Goal: Find specific page/section: Find specific page/section

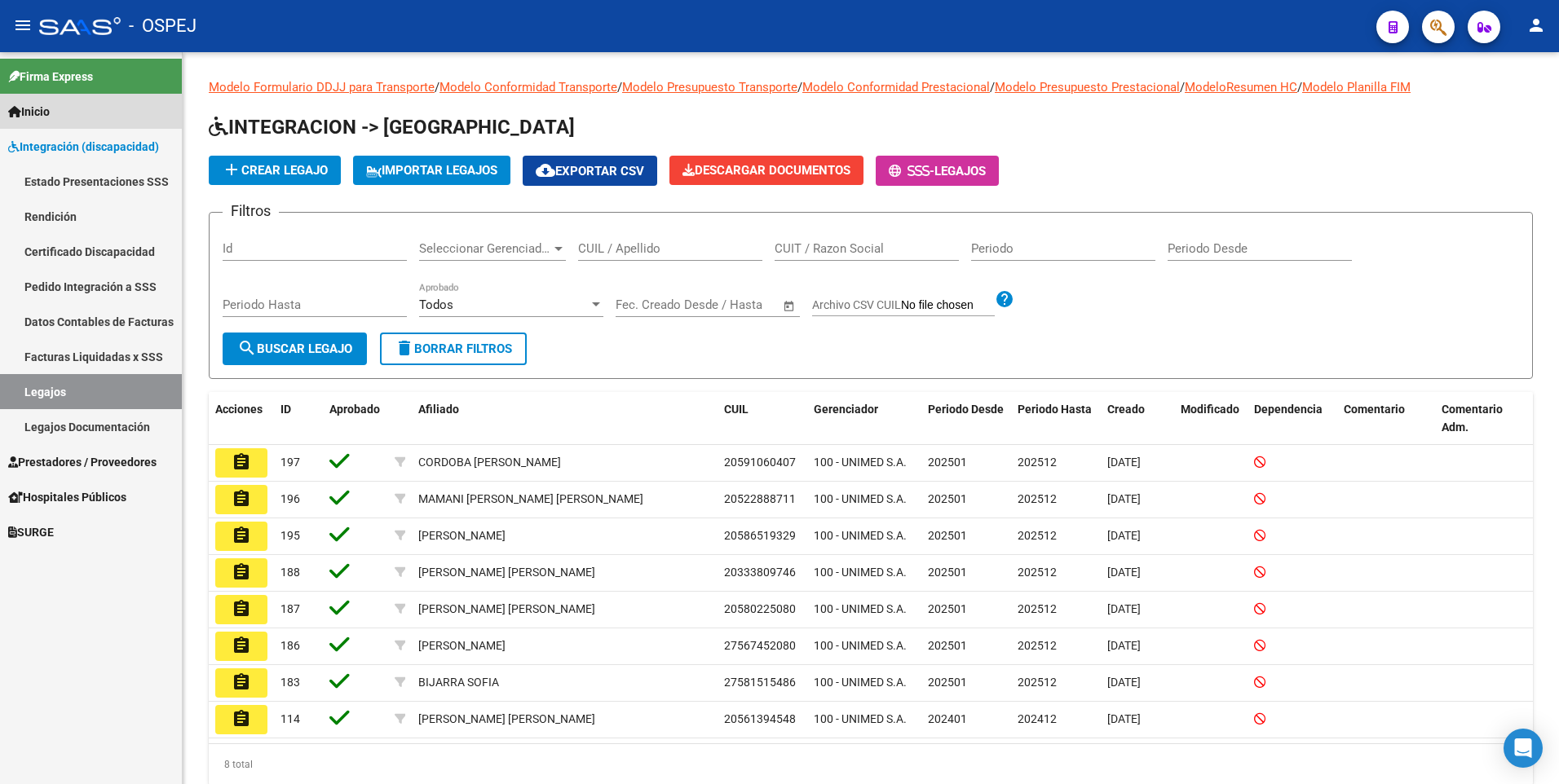
click at [27, 109] on span "Inicio" at bounding box center [29, 112] width 42 height 18
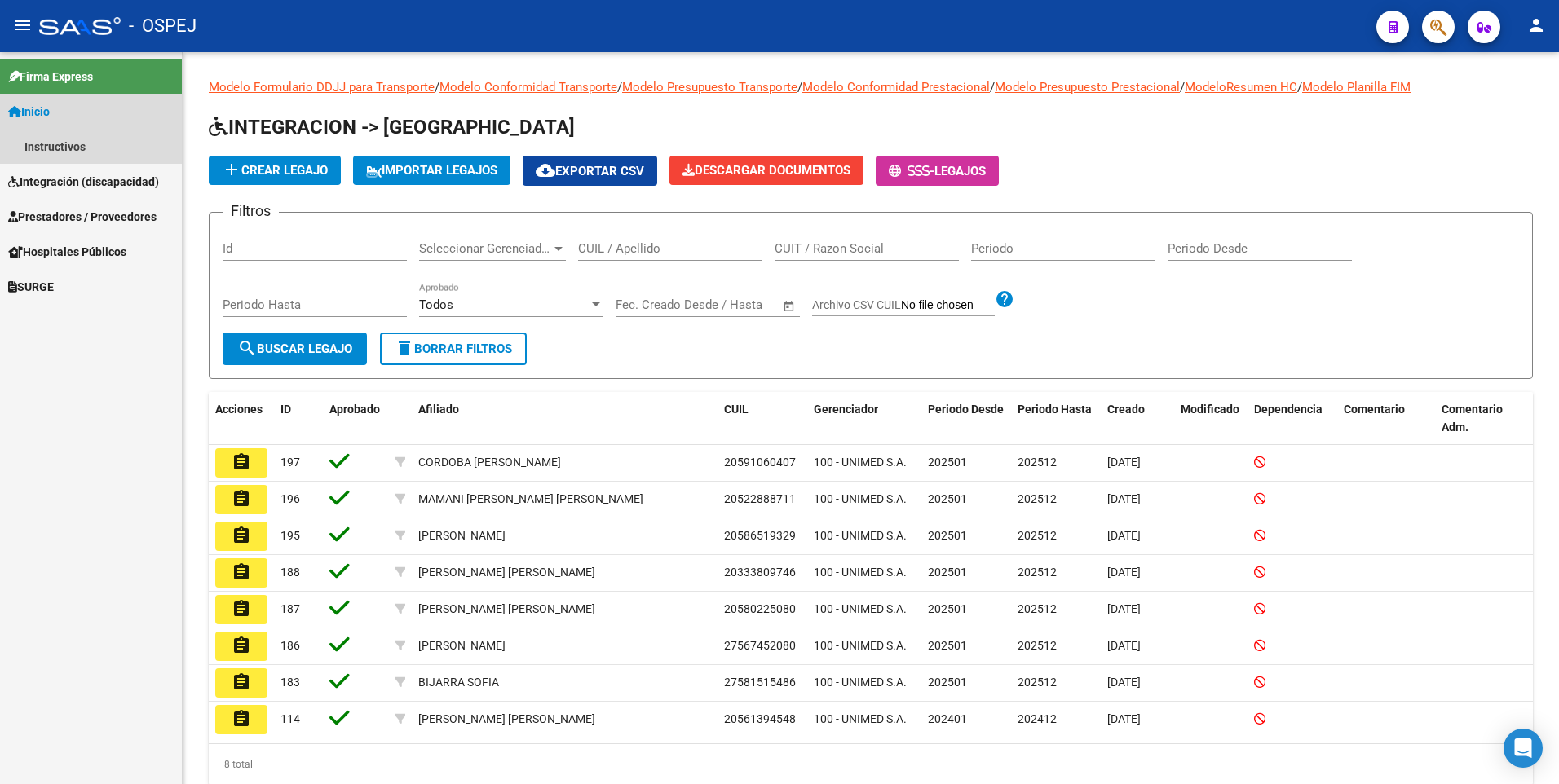
click at [31, 104] on span "Inicio" at bounding box center [29, 112] width 42 height 18
click at [69, 141] on span "Integración (discapacidad)" at bounding box center [83, 146] width 151 height 18
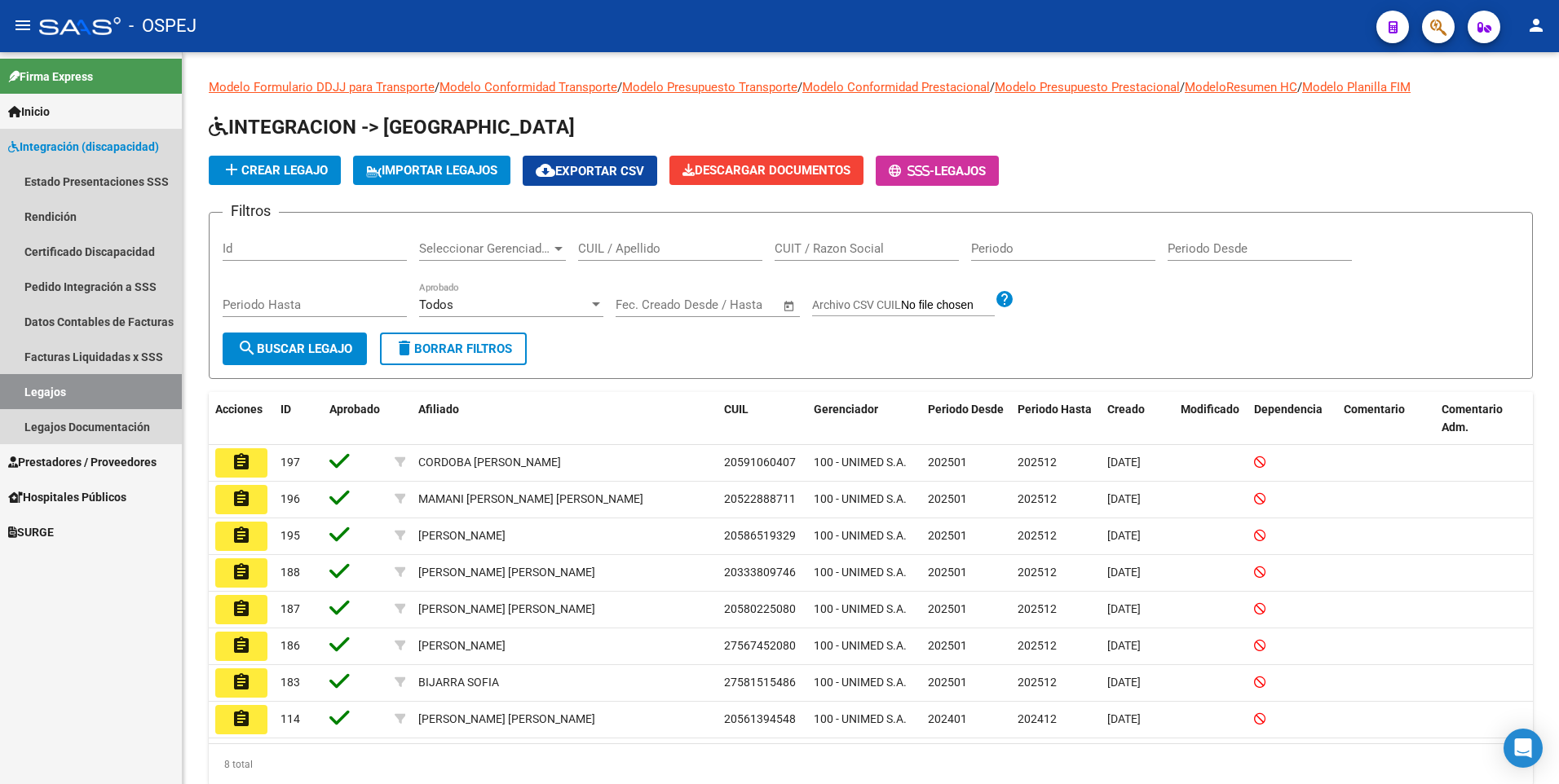
click at [72, 141] on span "Integración (discapacidad)" at bounding box center [83, 146] width 151 height 18
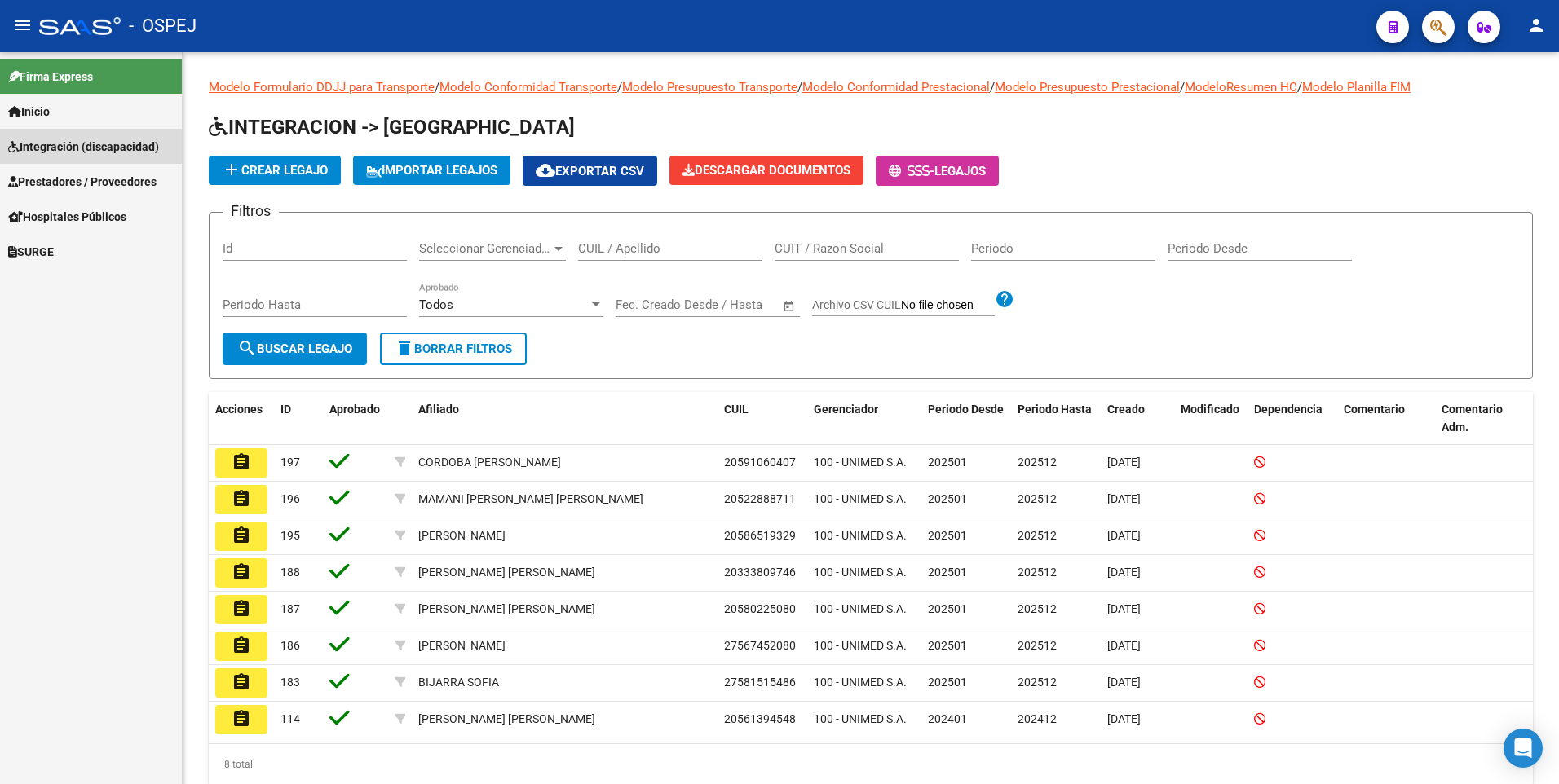
click at [72, 141] on span "Integración (discapacidad)" at bounding box center [83, 146] width 151 height 18
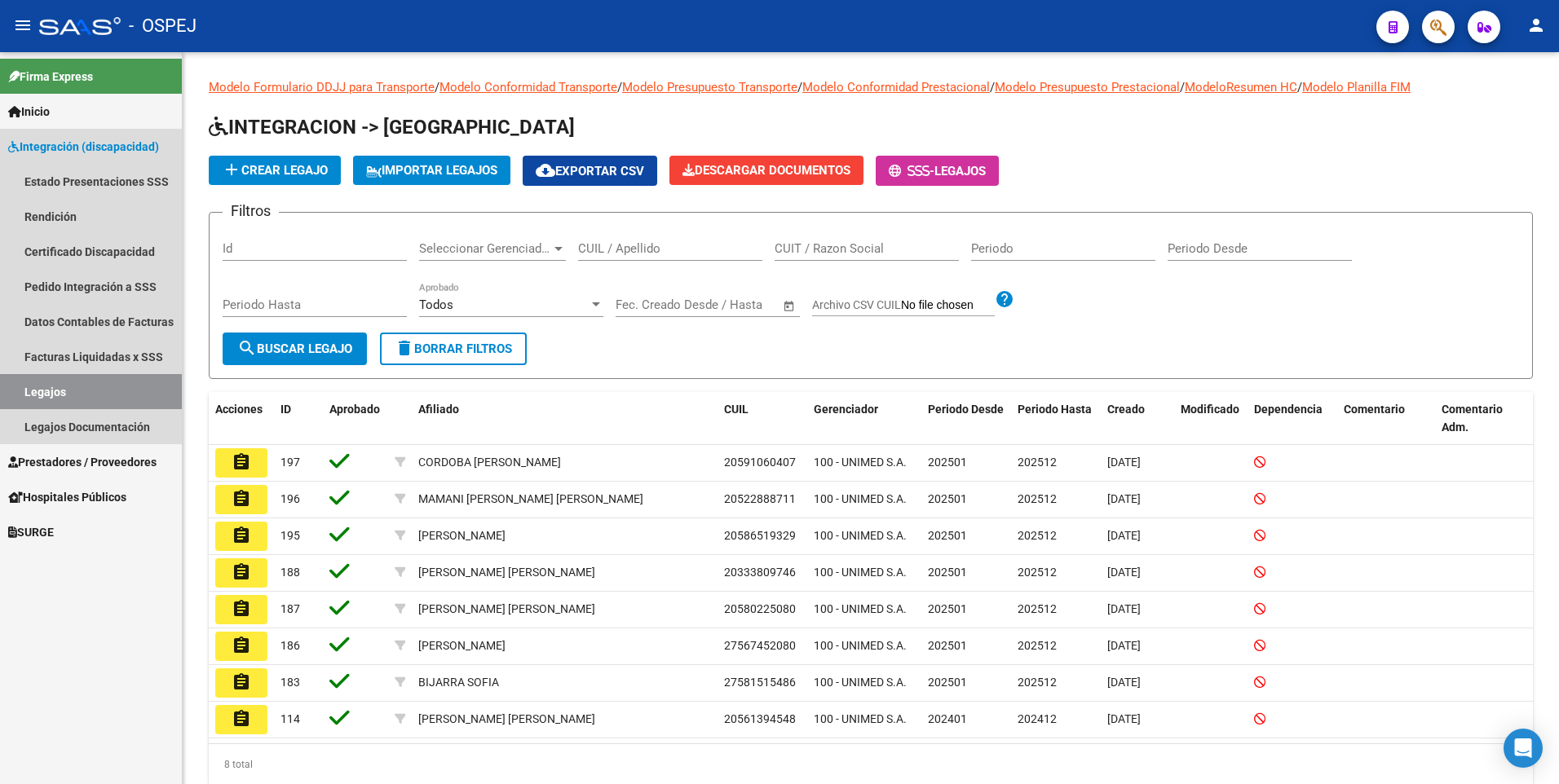
click at [75, 392] on link "Legajos" at bounding box center [91, 392] width 182 height 35
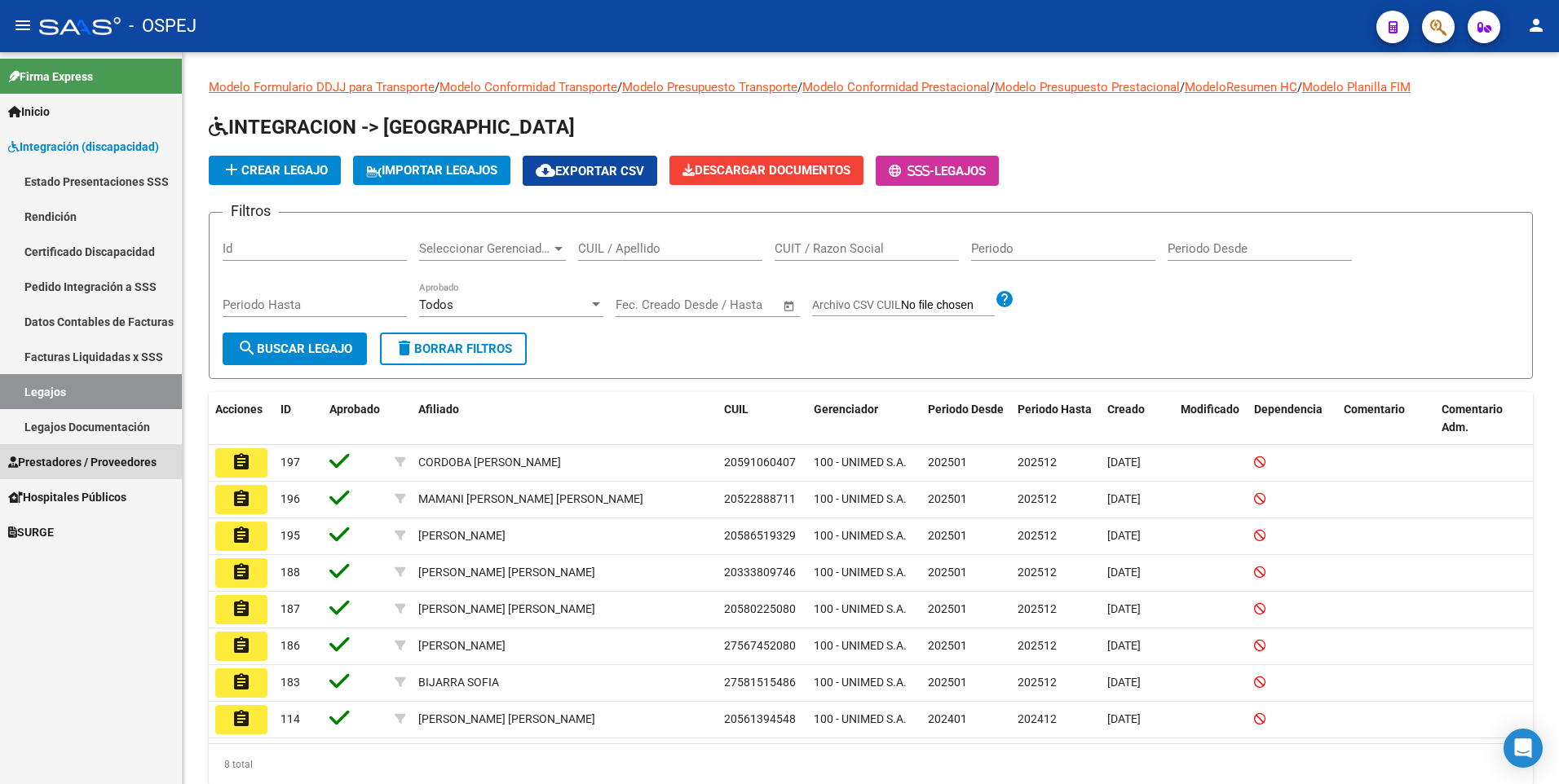
click at [72, 464] on span "Prestadores / Proveedores" at bounding box center [82, 462] width 148 height 18
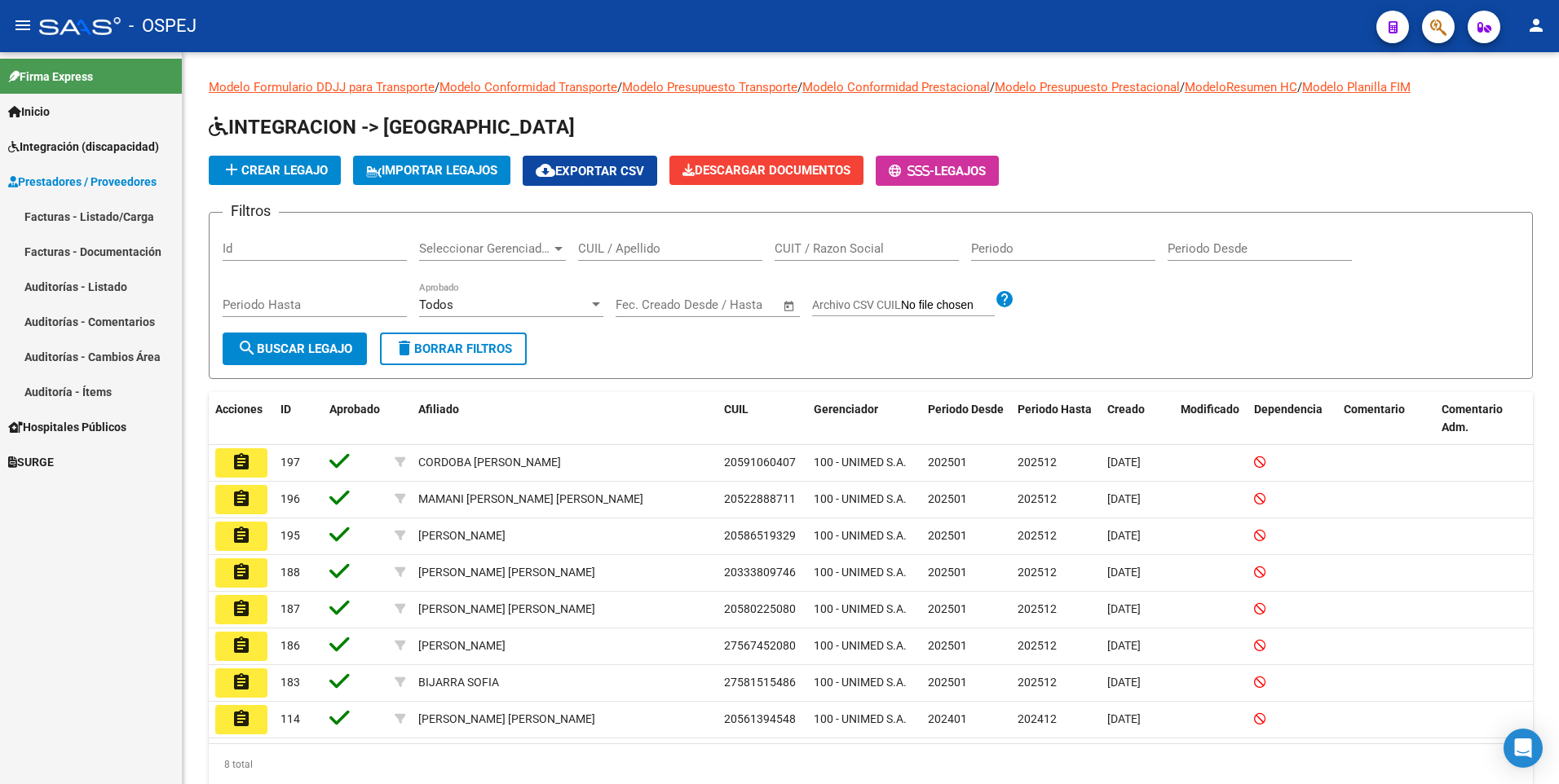
click at [96, 217] on link "Facturas - Listado/Carga" at bounding box center [91, 216] width 182 height 35
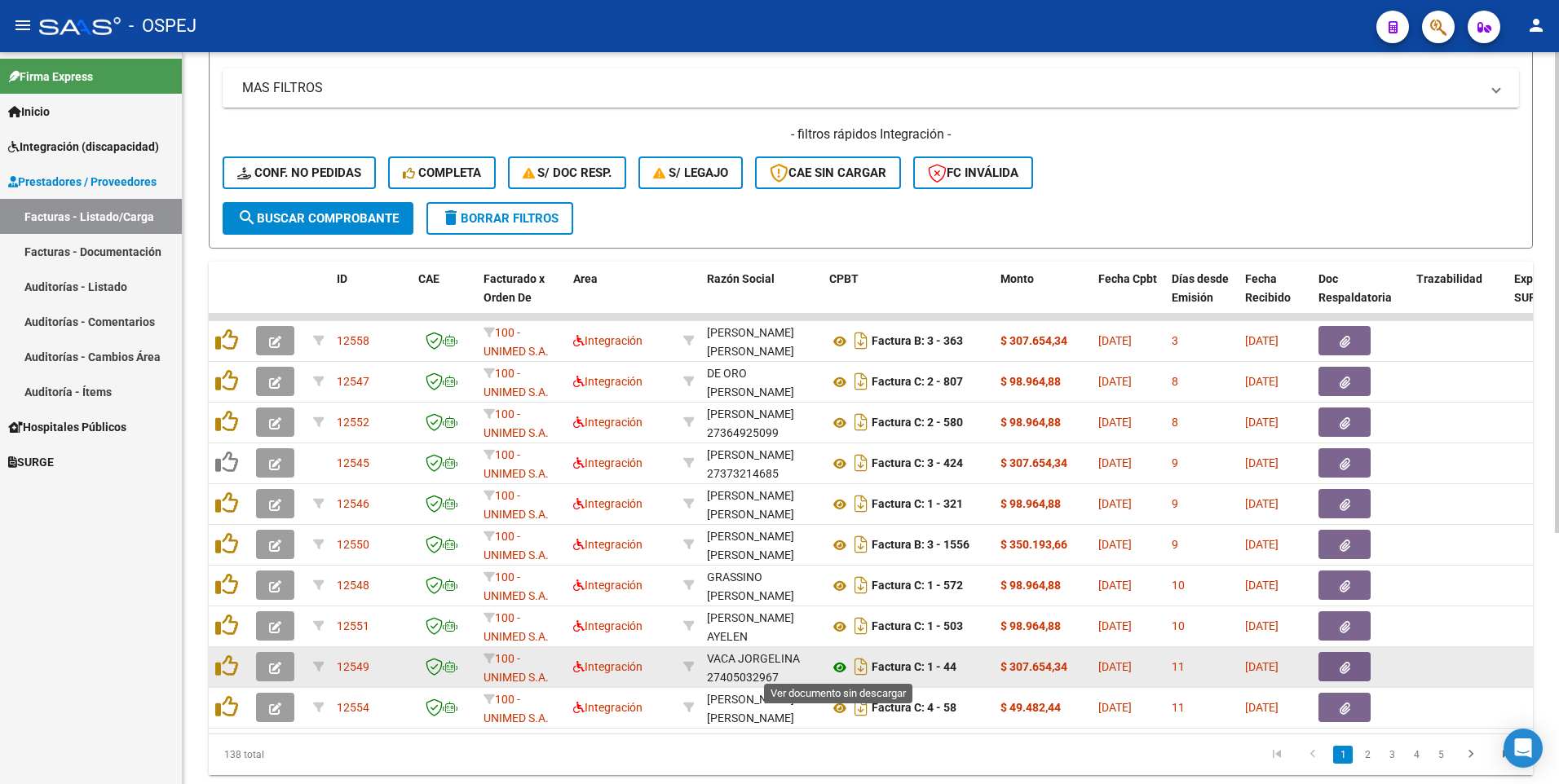
scroll to position [381, 0]
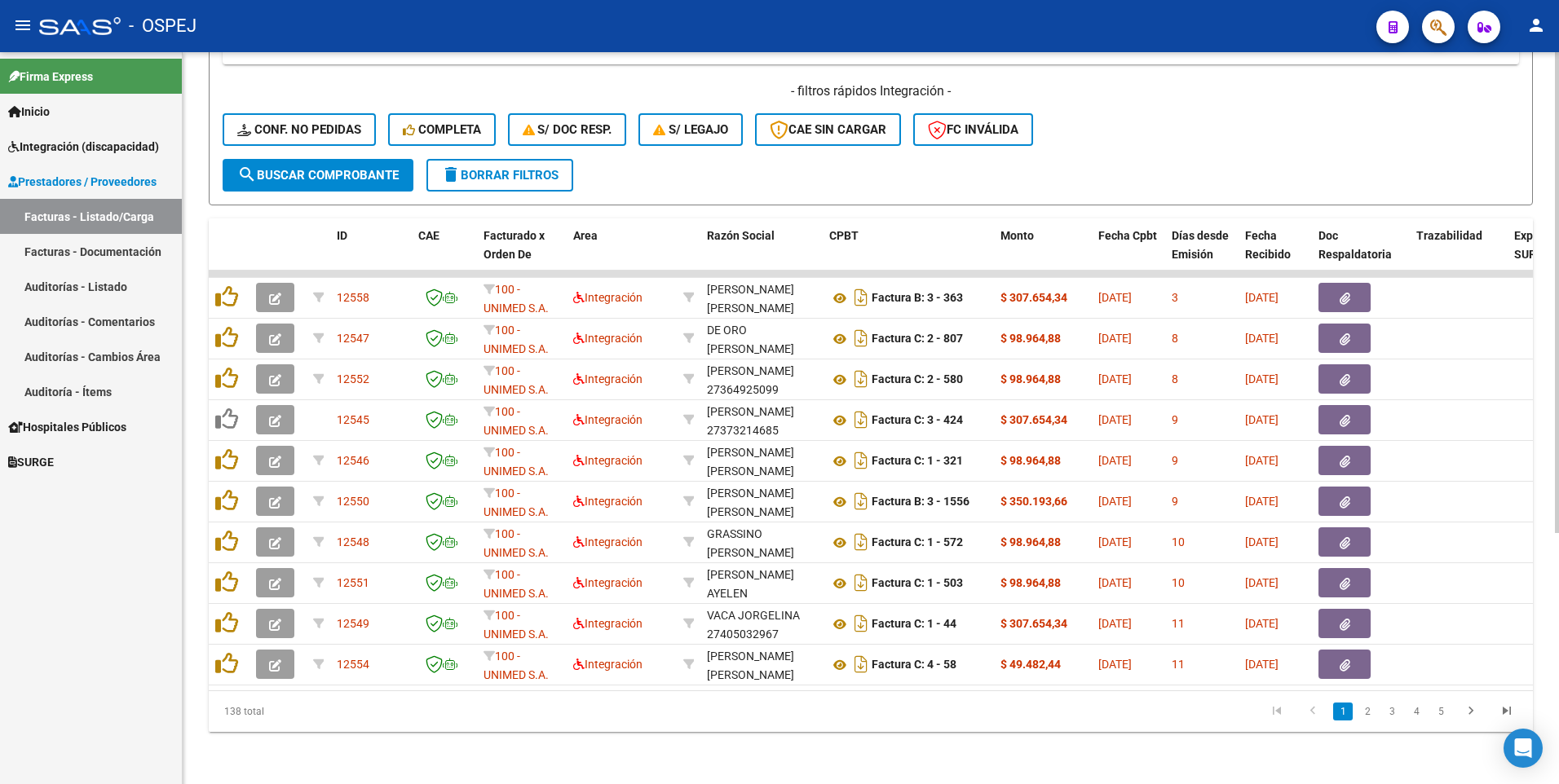
click at [1363, 712] on link "2" at bounding box center [1367, 712] width 20 height 18
